Goal: Unclear

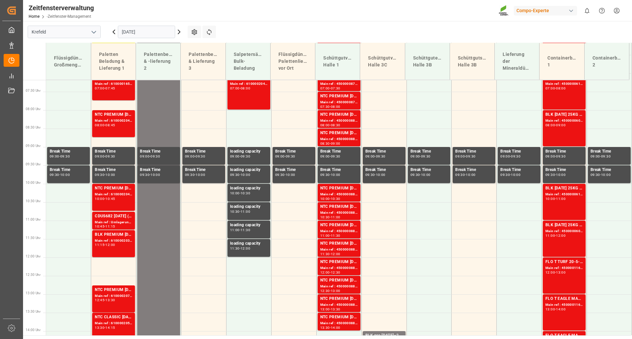
scroll to position [274, 0]
